Goal: Check status: Check status

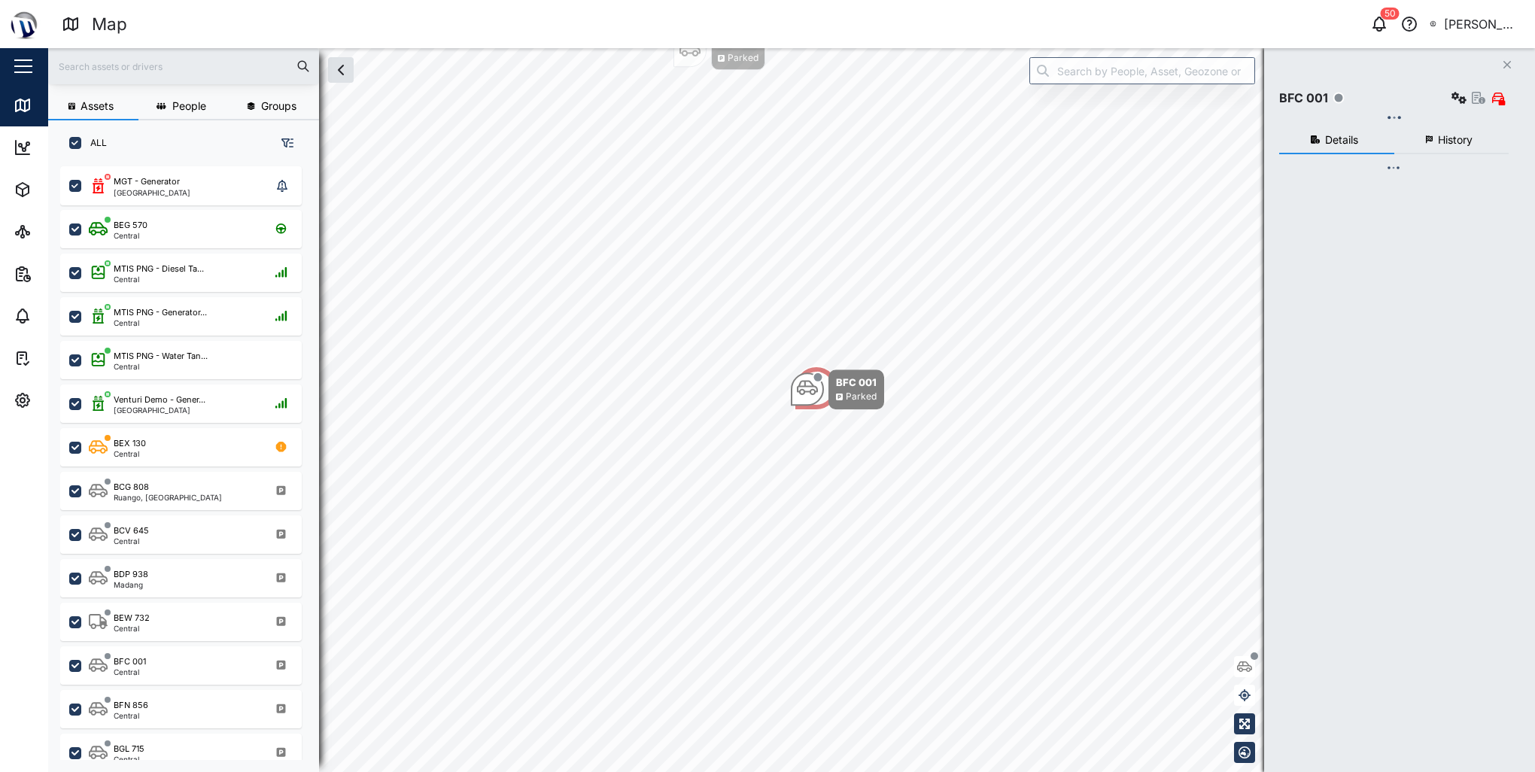
scroll to position [588, 236]
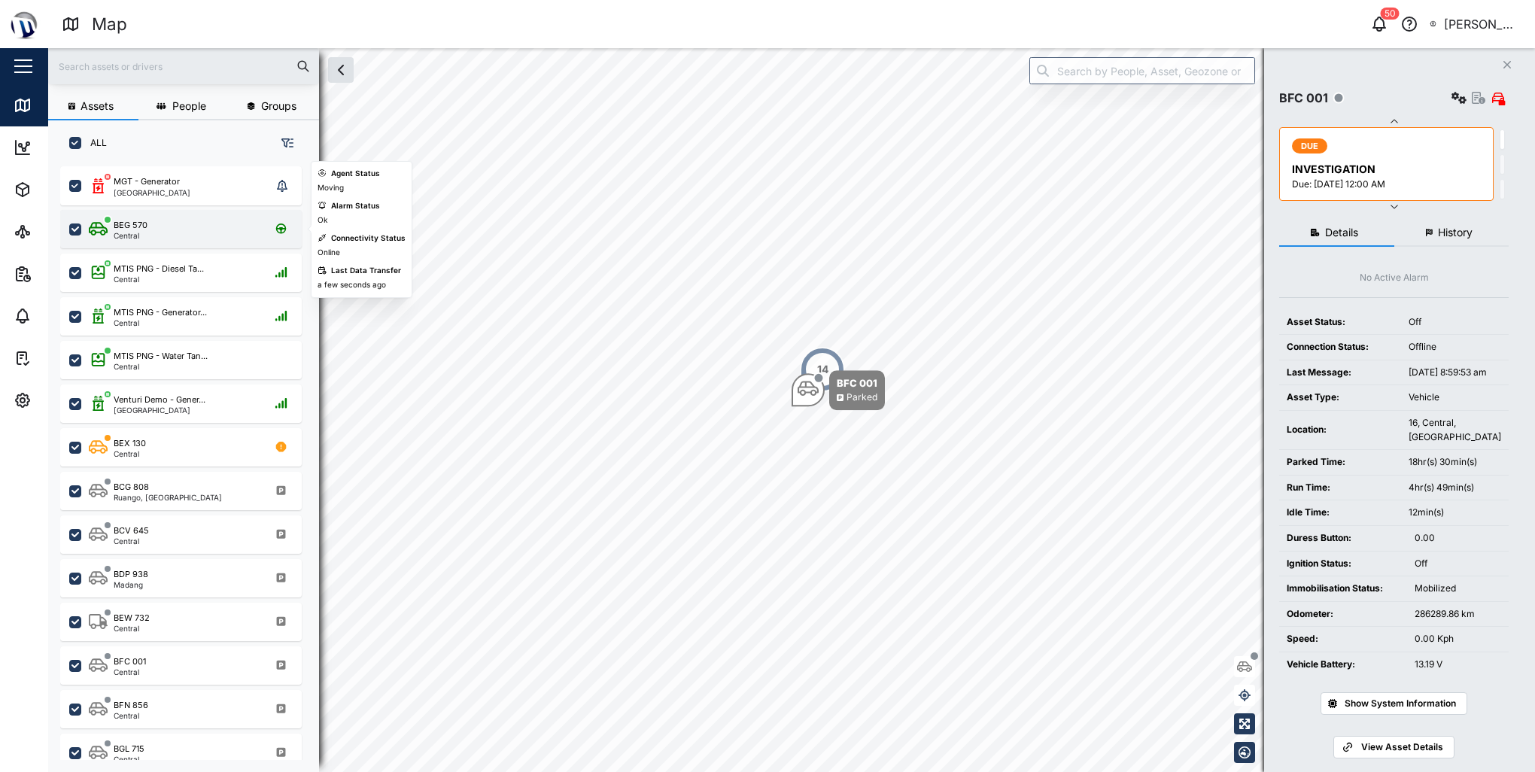
click at [159, 228] on div "BEG 570 Central" at bounding box center [191, 229] width 204 height 20
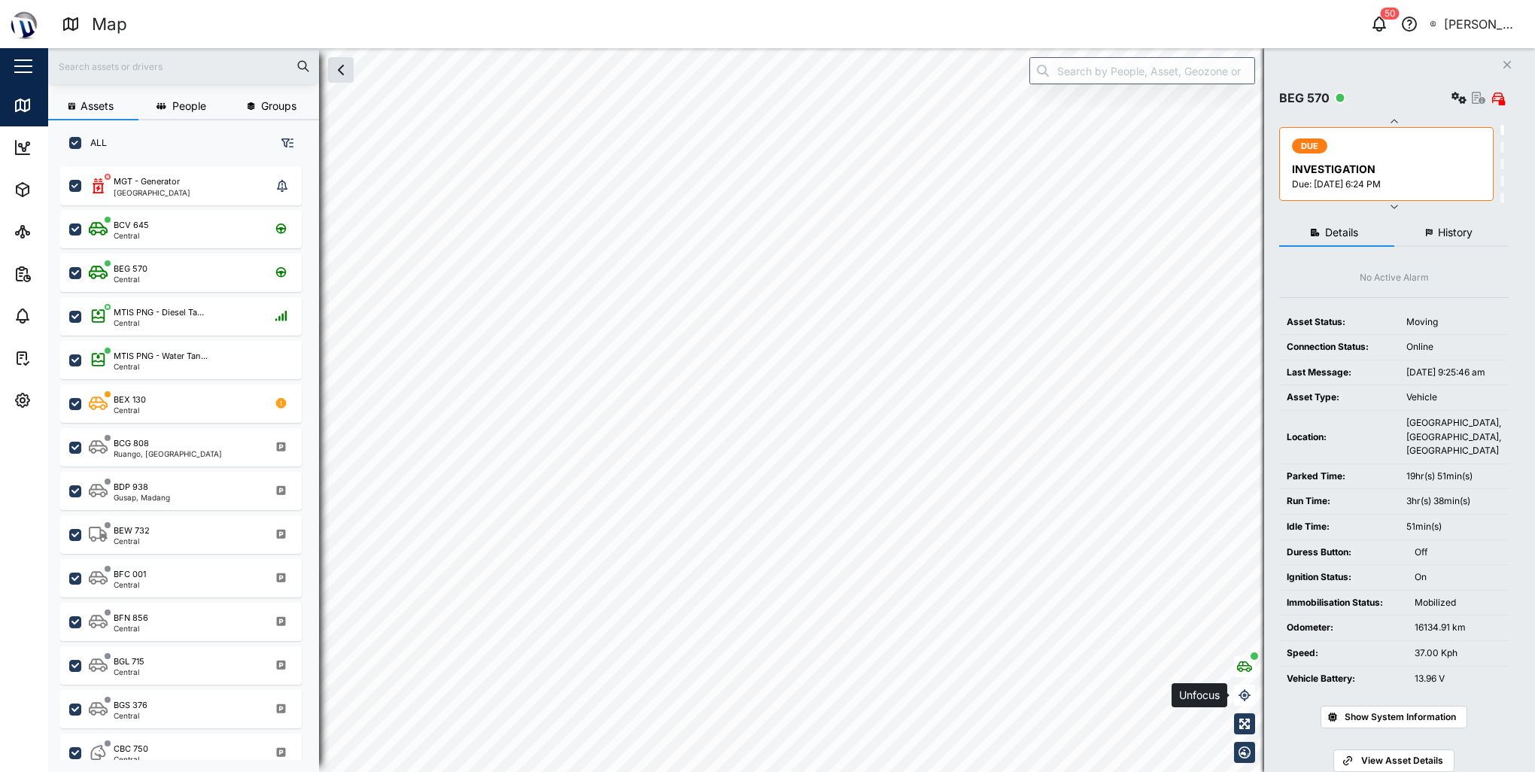
click at [1248, 699] on icon "button" at bounding box center [1245, 695] width 12 height 12
click at [1247, 673] on button "button" at bounding box center [1244, 666] width 21 height 21
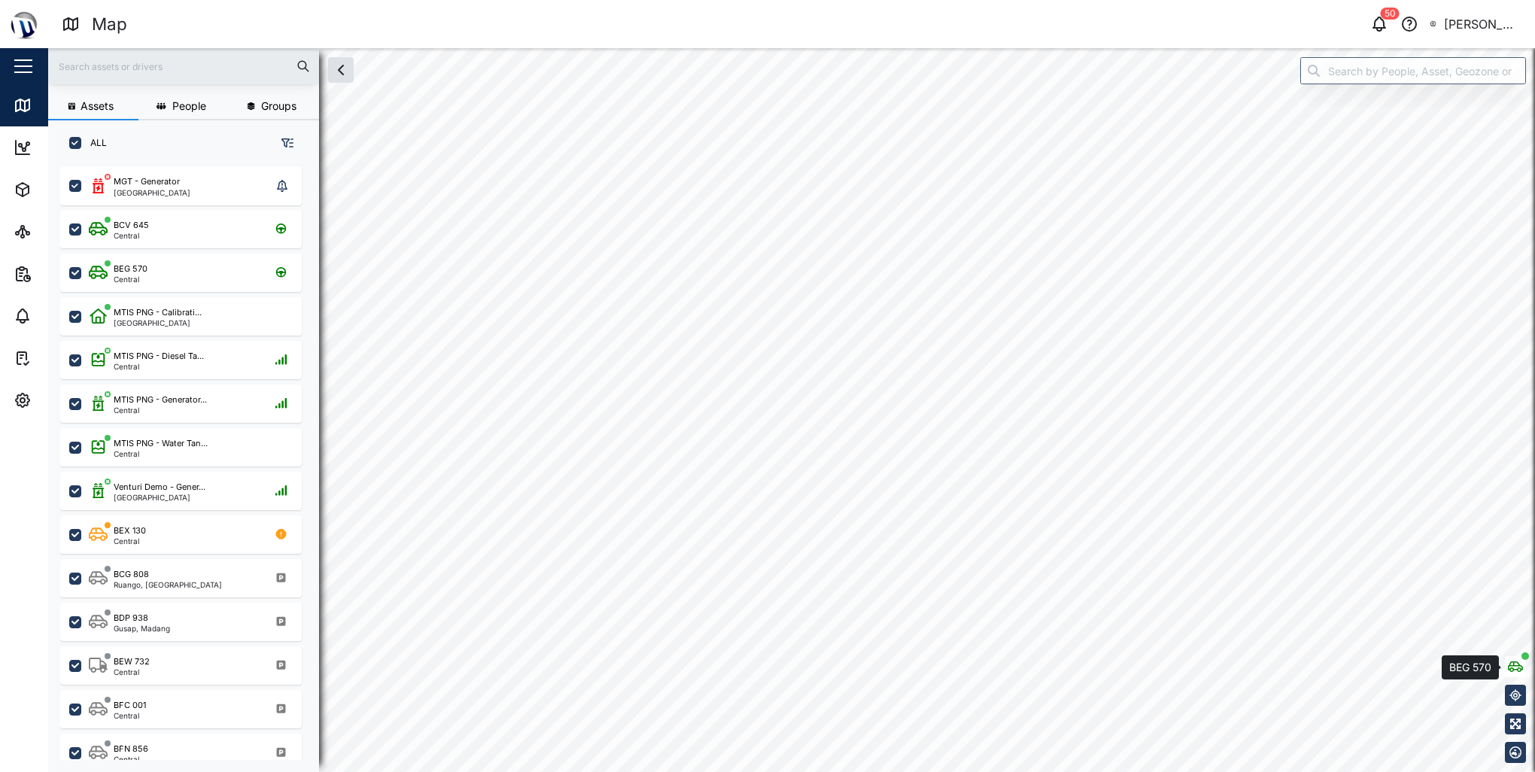
click at [1510, 667] on icon "button" at bounding box center [1515, 667] width 15 height 12
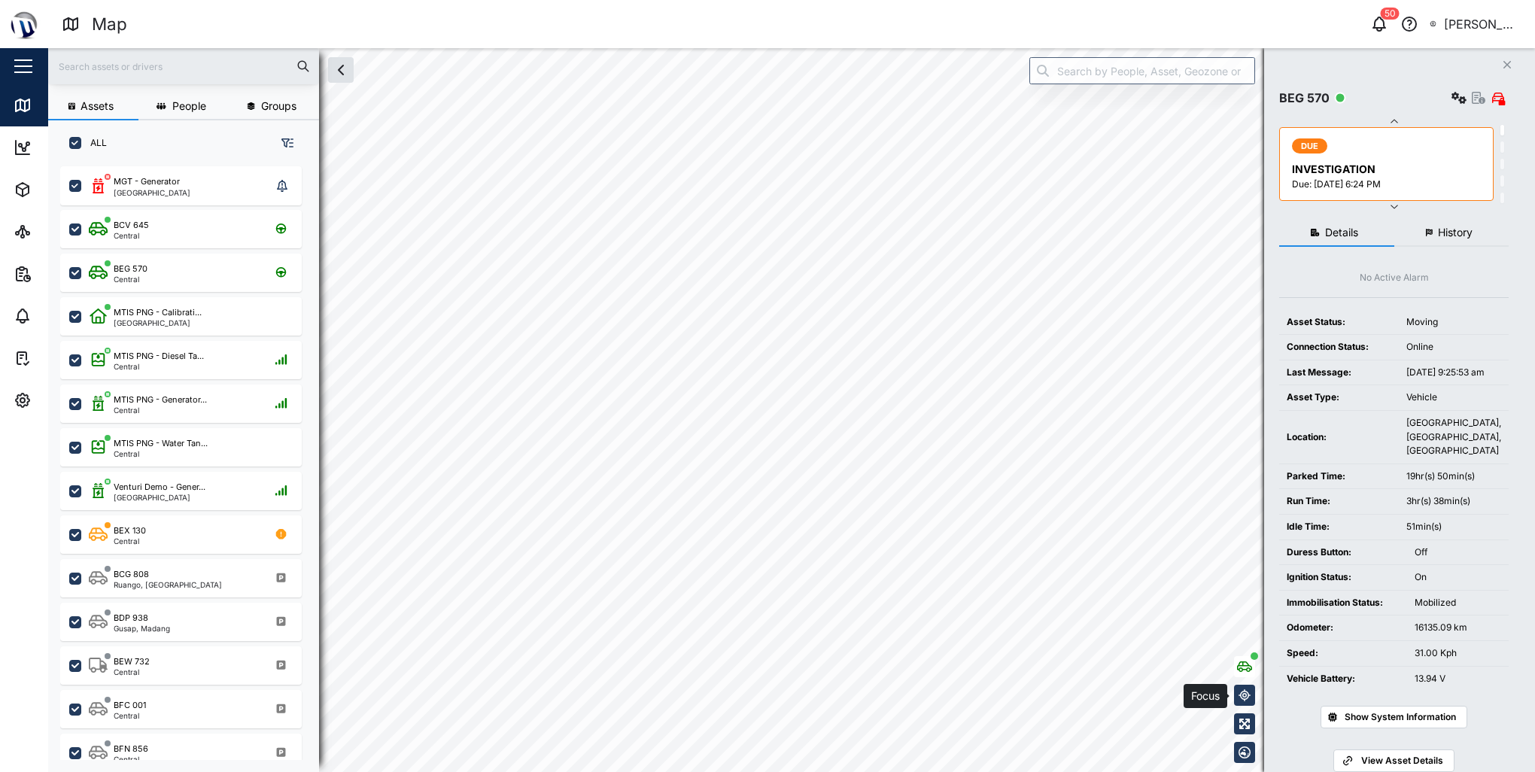
click at [1248, 699] on icon "button" at bounding box center [1245, 695] width 12 height 12
